Goal: Information Seeking & Learning: Learn about a topic

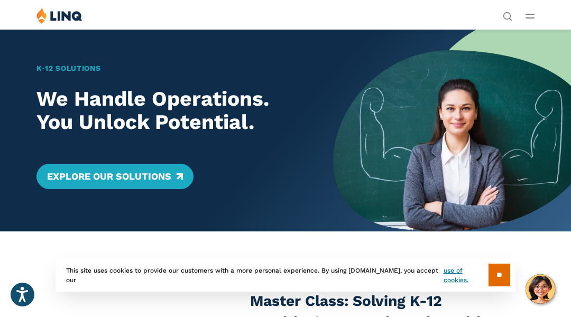
click at [53, 53] on div "K‑12 Solutions We Handle Operations. You Unlock Potential. Explore Our Solutions" at bounding box center [166, 130] width 333 height 202
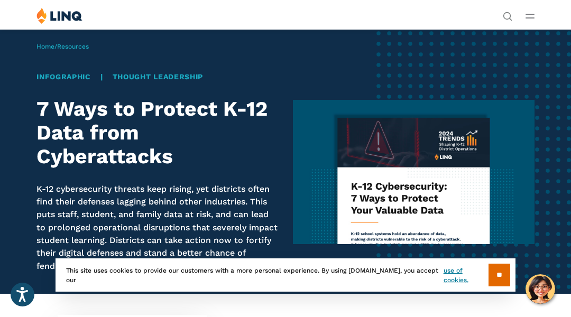
click at [53, 53] on div "Home / Resources Infographic | Thought Leadership 7 Ways to Protect K-12 Data f…" at bounding box center [285, 161] width 571 height 265
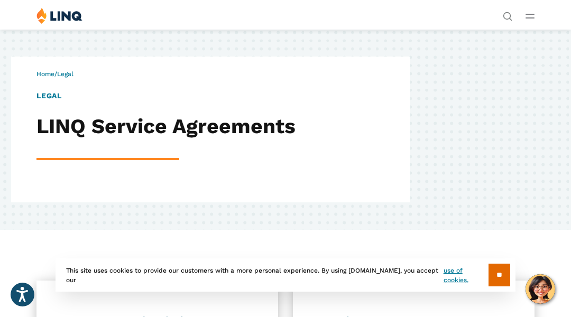
click at [53, 53] on div "Home / Legal LEGAL LINQ Service Agreements" at bounding box center [285, 129] width 571 height 201
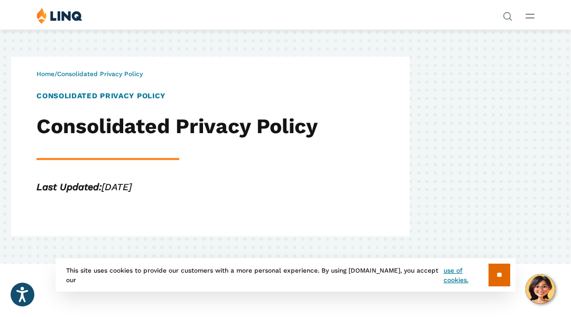
click at [53, 53] on div "Home / Consolidated Privacy Policy Consolidated Privacy Policy Consolidated Pri…" at bounding box center [285, 146] width 571 height 235
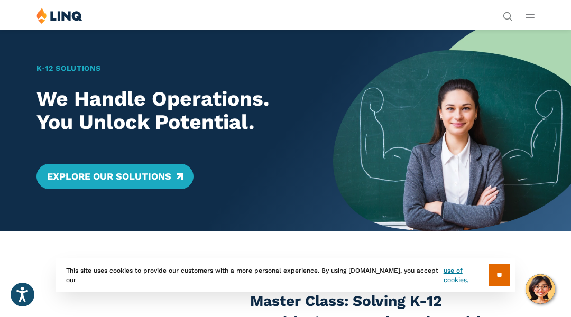
click at [53, 53] on div "K‑12 Solutions We Handle Operations. You Unlock Potential. Explore Our Solutions" at bounding box center [166, 130] width 333 height 202
